Goal: Task Accomplishment & Management: Complete application form

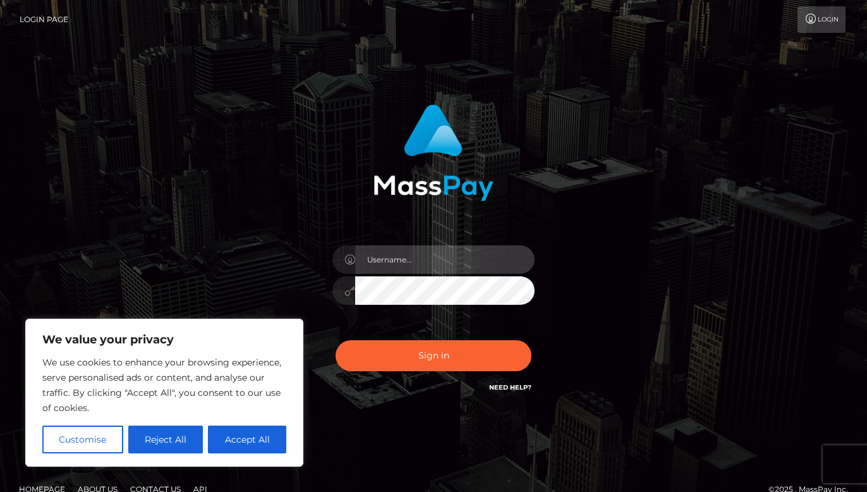
click at [379, 255] on input "text" at bounding box center [444, 259] width 179 height 28
type input "[EMAIL_ADDRESS][DOMAIN_NAME]"
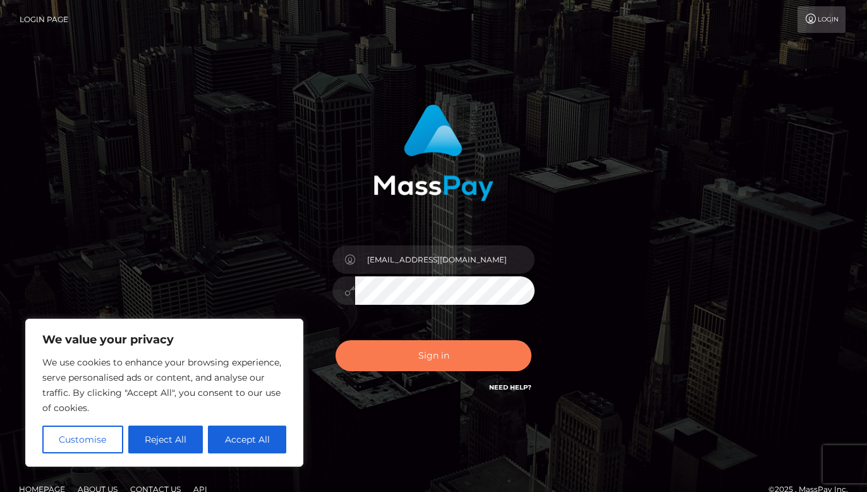
click at [397, 353] on button "Sign in" at bounding box center [433, 355] width 196 height 31
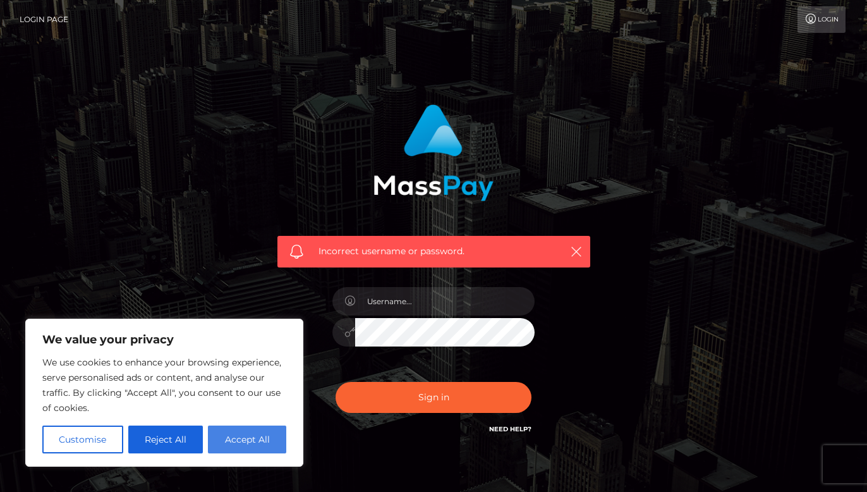
click at [266, 444] on button "Accept All" at bounding box center [247, 439] width 78 height 28
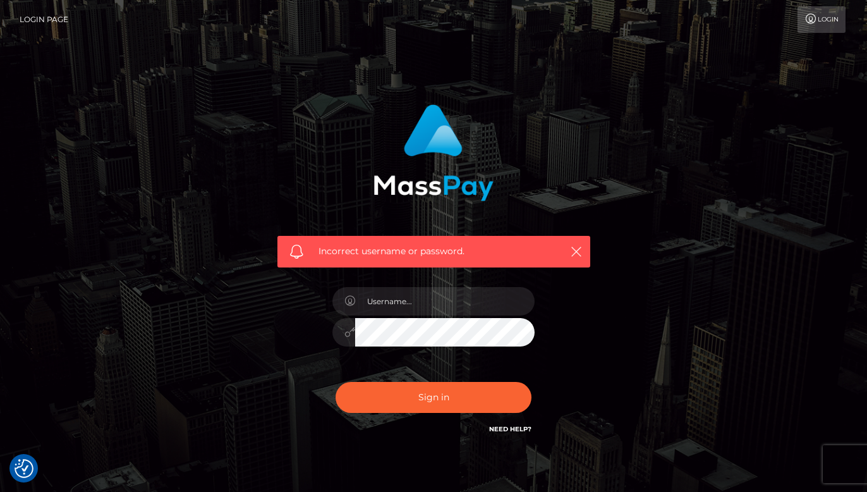
checkbox input "true"
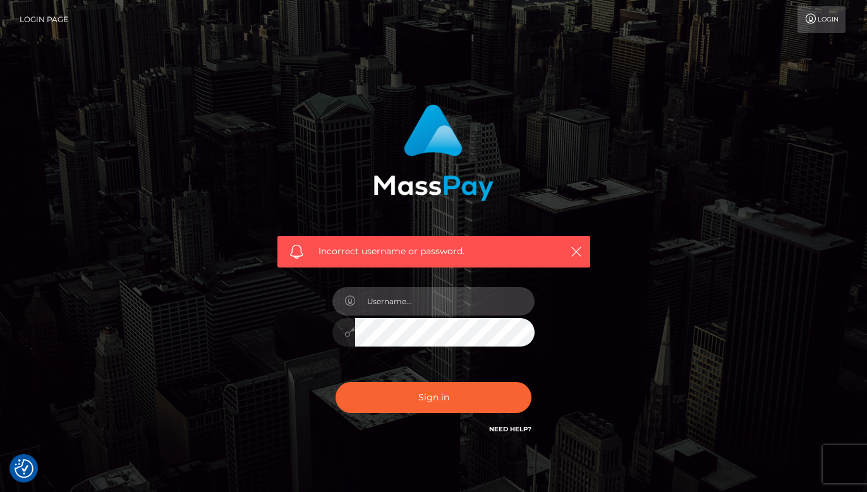
click at [417, 312] on input "text" at bounding box center [444, 301] width 179 height 28
type input "[EMAIL_ADDRESS][DOMAIN_NAME]"
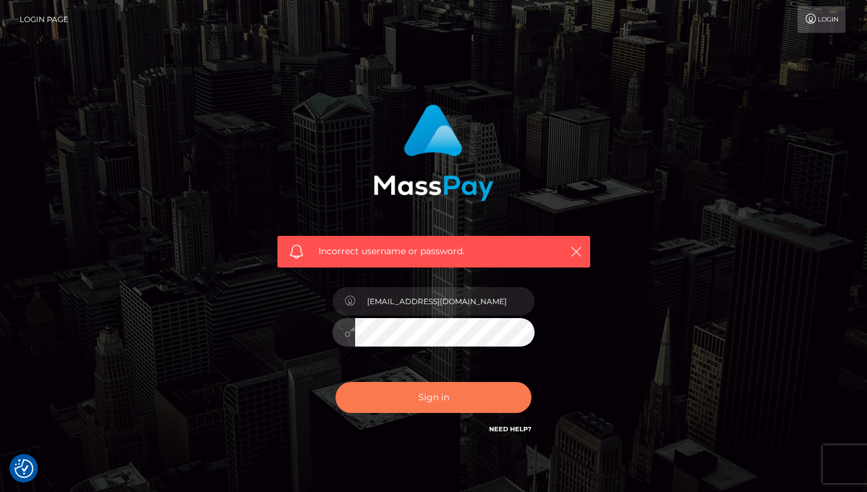
click at [420, 403] on button "Sign in" at bounding box center [433, 397] width 196 height 31
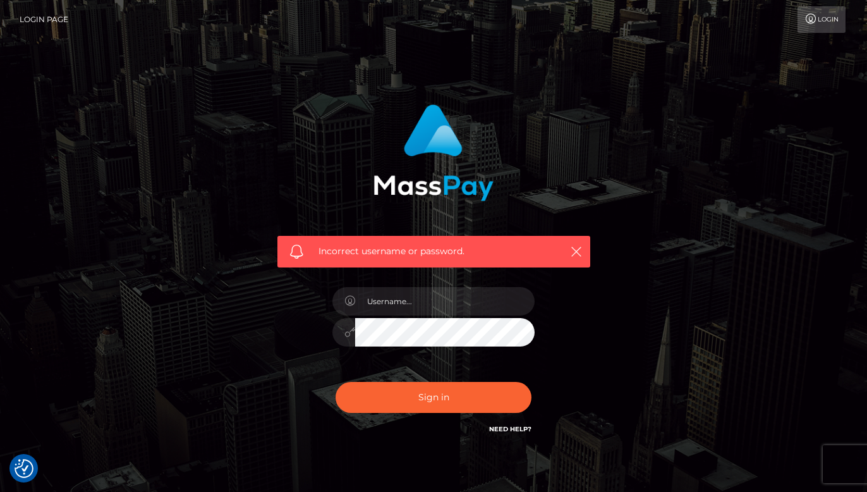
checkbox input "true"
click at [822, 19] on link "Login" at bounding box center [821, 19] width 48 height 27
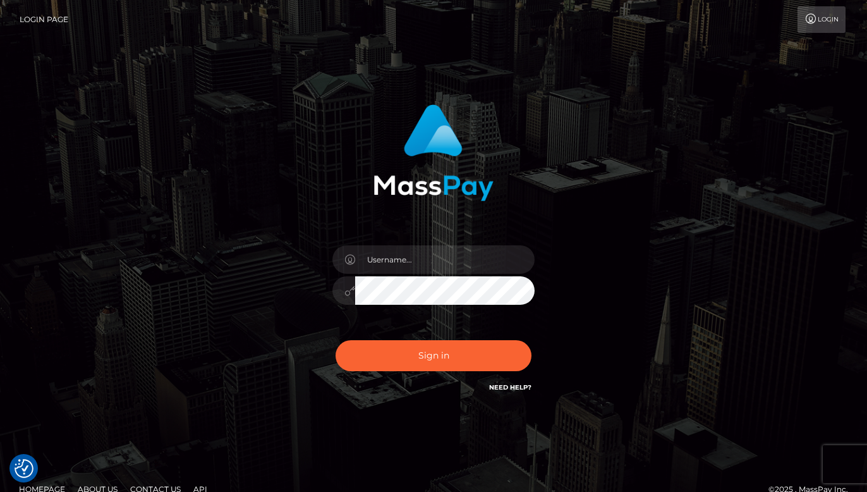
checkbox input "true"
click at [508, 384] on link "Need Help?" at bounding box center [510, 387] width 42 height 8
